Goal: Task Accomplishment & Management: Manage account settings

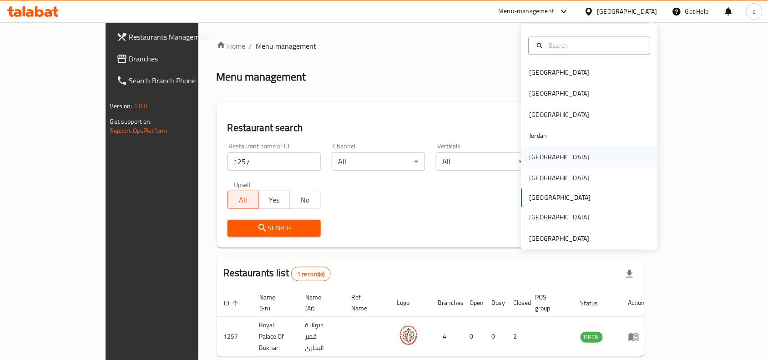
click at [546, 153] on div "[GEOGRAPHIC_DATA]" at bounding box center [559, 156] width 75 height 21
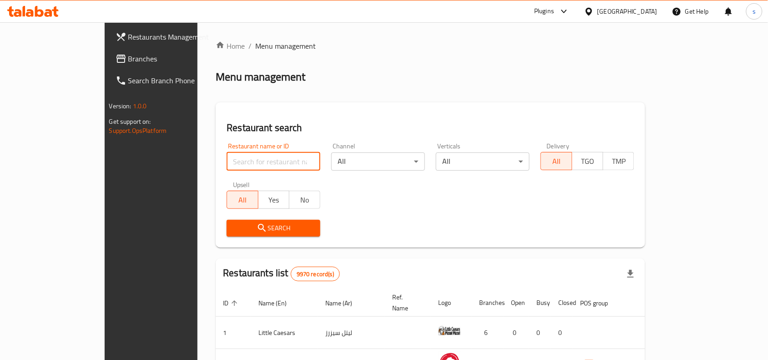
drag, startPoint x: 216, startPoint y: 161, endPoint x: 183, endPoint y: 153, distance: 34.1
click at [227, 161] on input "search" at bounding box center [274, 161] width 94 height 18
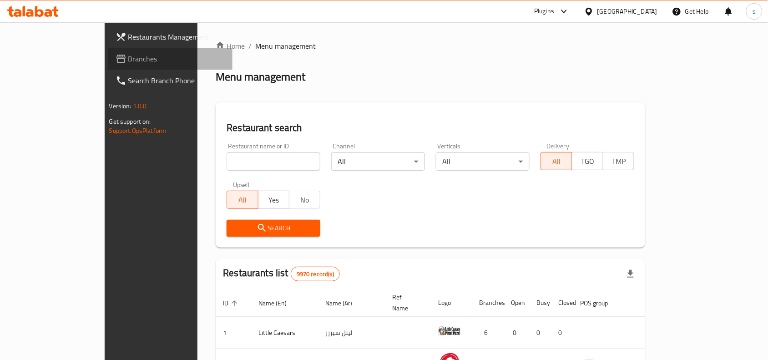
click at [108, 64] on link "Branches" at bounding box center [170, 59] width 125 height 22
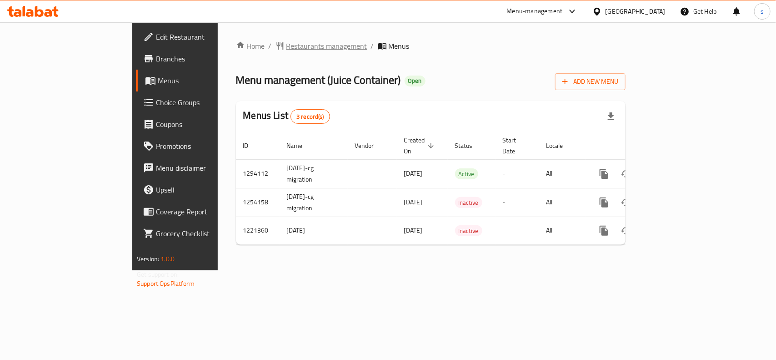
click at [287, 50] on span "Restaurants management" at bounding box center [327, 45] width 81 height 11
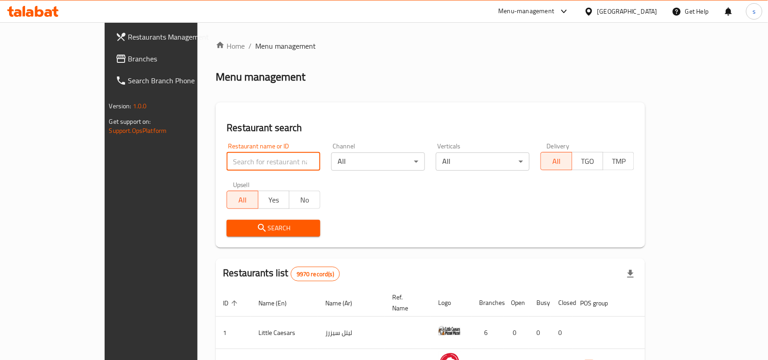
click at [246, 156] on input "search" at bounding box center [274, 161] width 94 height 18
paste input "17462"
type input "17462"
click button "Search" at bounding box center [274, 228] width 94 height 17
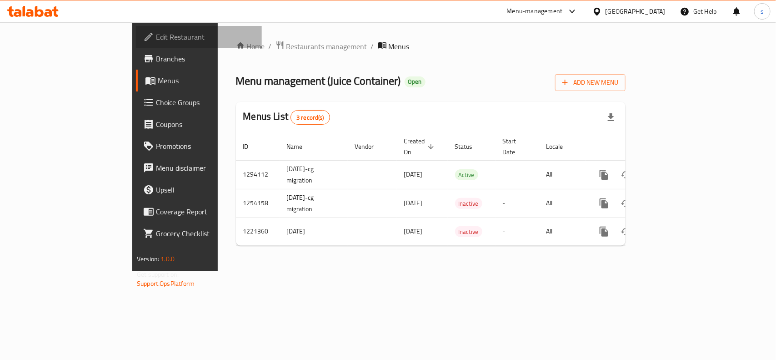
click at [156, 31] on span "Edit Restaurant" at bounding box center [205, 36] width 99 height 11
